Goal: Transaction & Acquisition: Purchase product/service

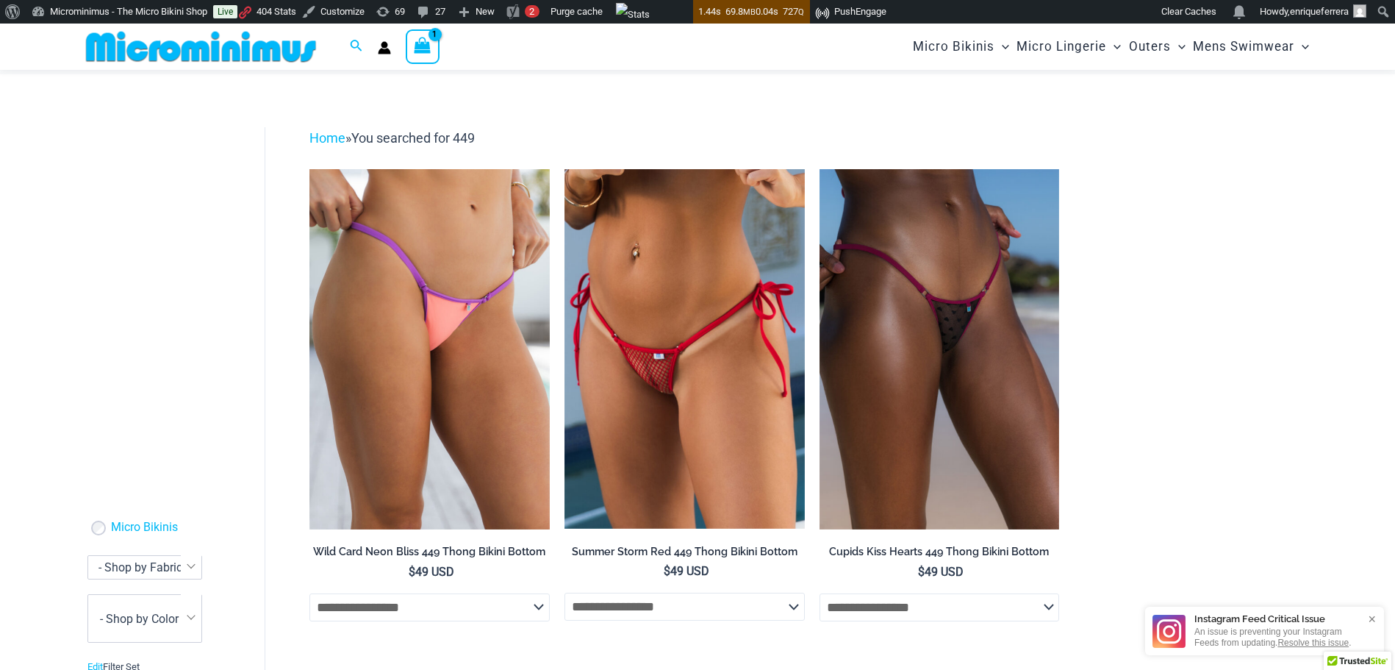
scroll to position [60, 0]
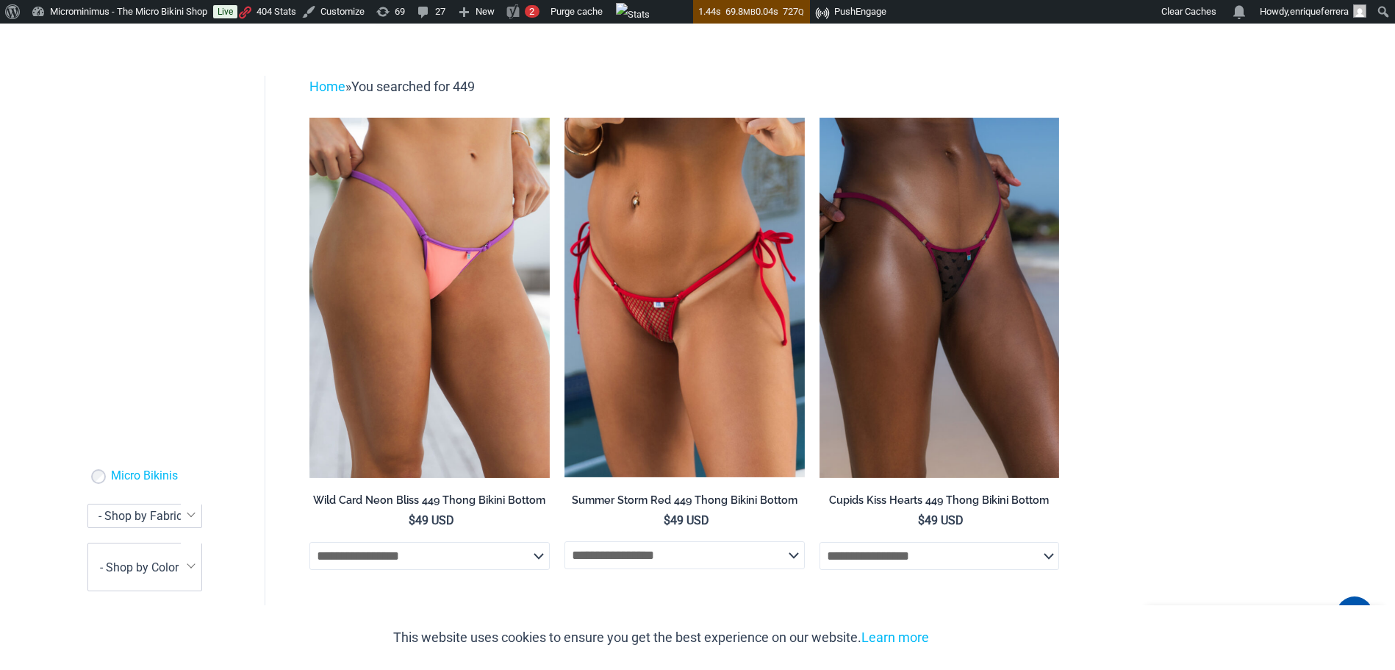
type input "**********"
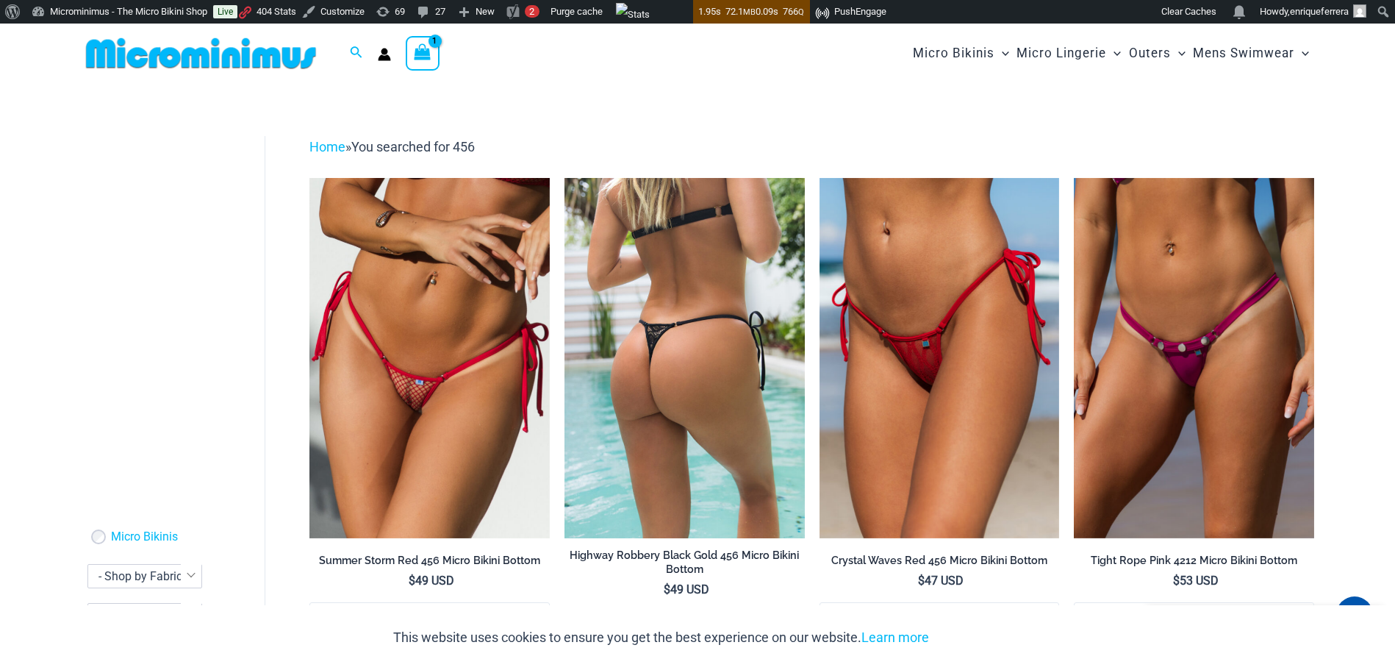
type input "**********"
